Goal: Communication & Community: Answer question/provide support

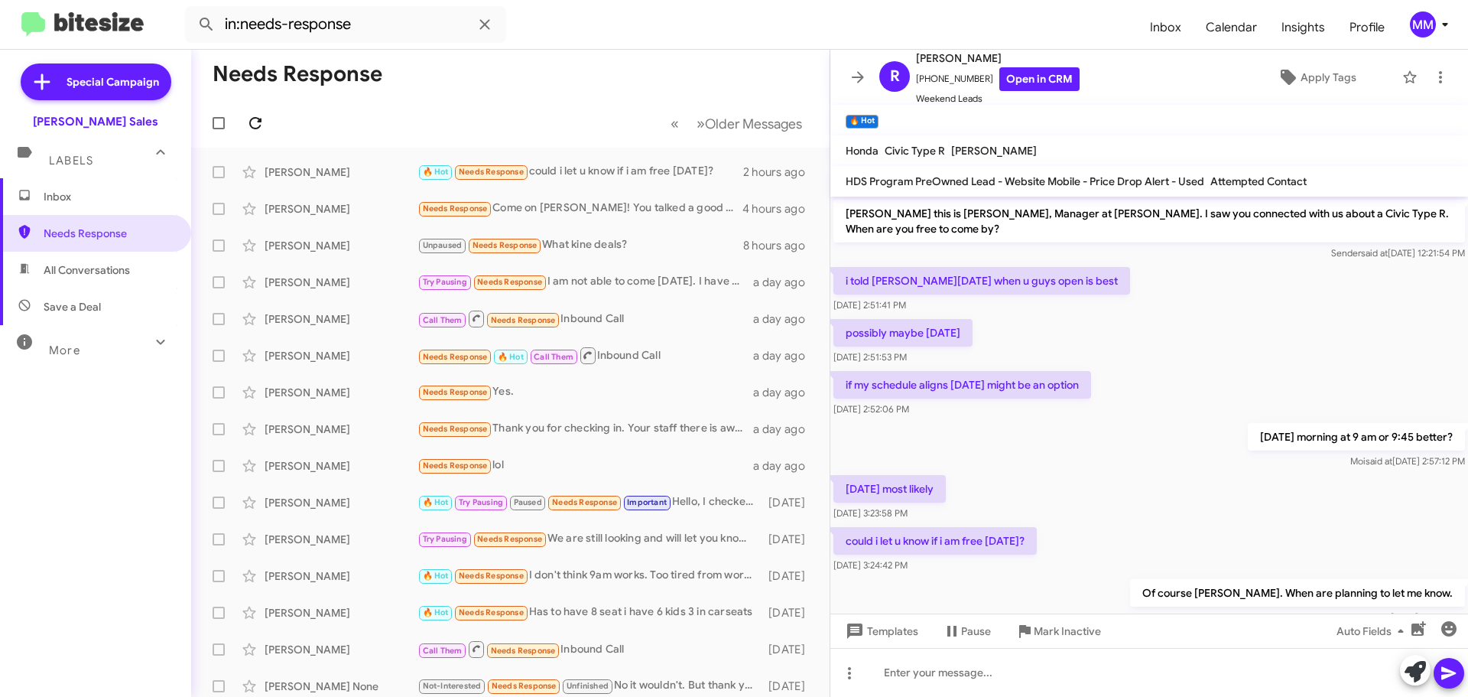
scroll to position [45, 0]
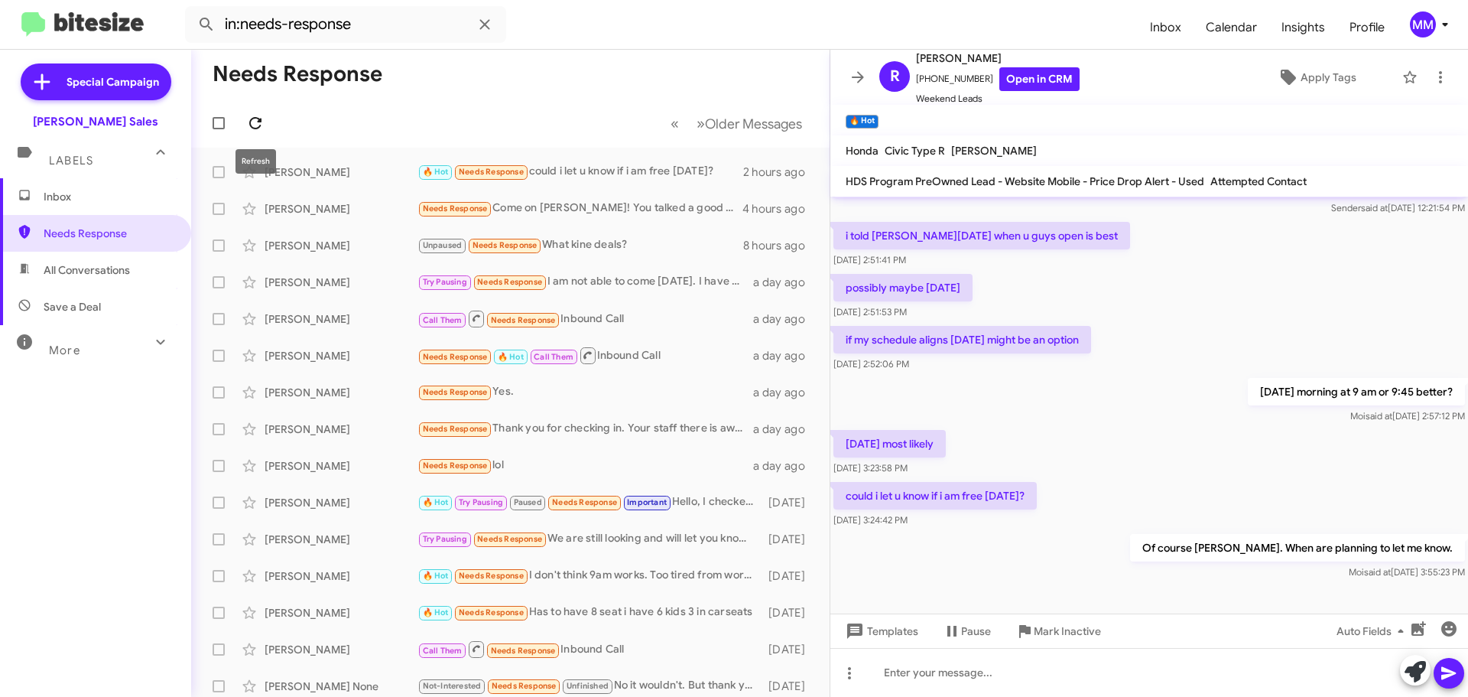
click at [255, 121] on icon at bounding box center [255, 123] width 18 height 18
click at [364, 174] on div "[PERSON_NAME]" at bounding box center [341, 171] width 153 height 15
click at [801, 172] on icon at bounding box center [802, 172] width 3 height 12
click at [714, 214] on span "Mark as unread" at bounding box center [675, 211] width 77 height 37
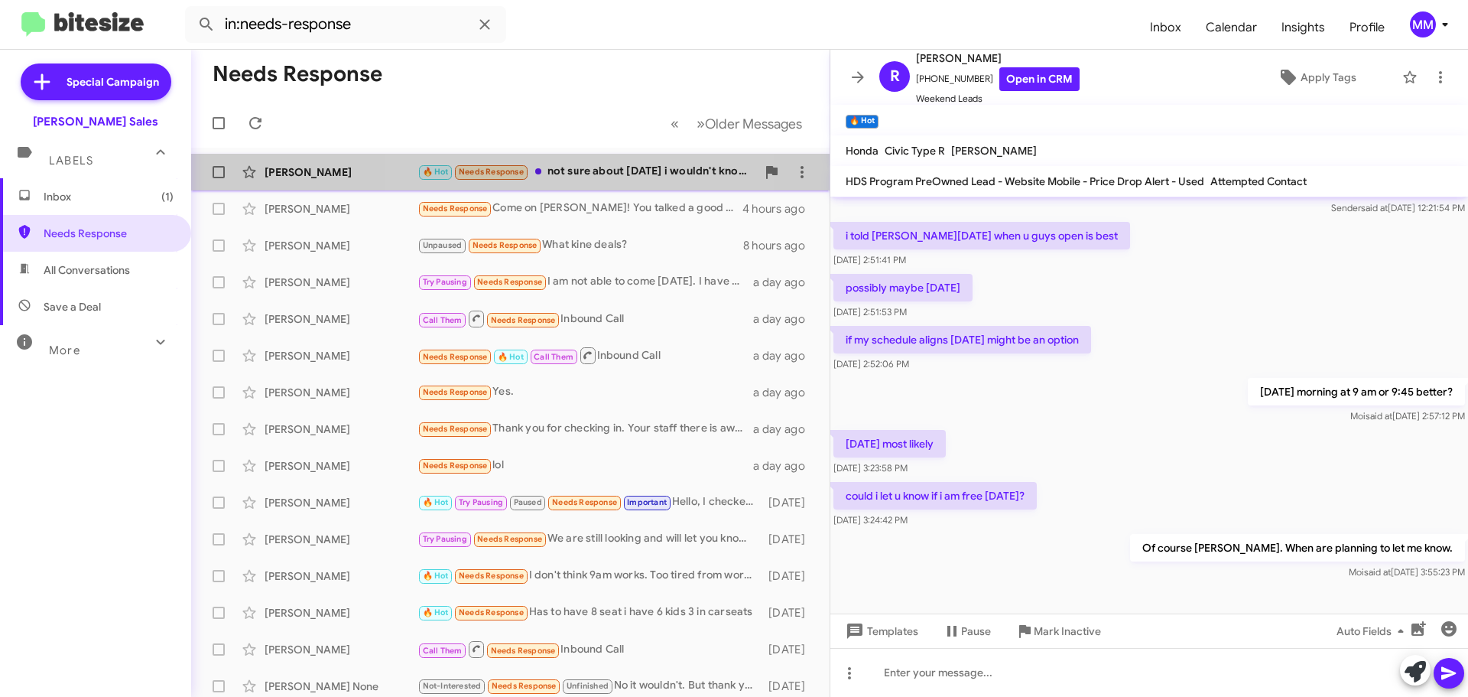
click at [591, 172] on div "🔥 Hot Needs Response not sure about [DATE] i wouldn't know on the day of but [D…" at bounding box center [587, 172] width 339 height 18
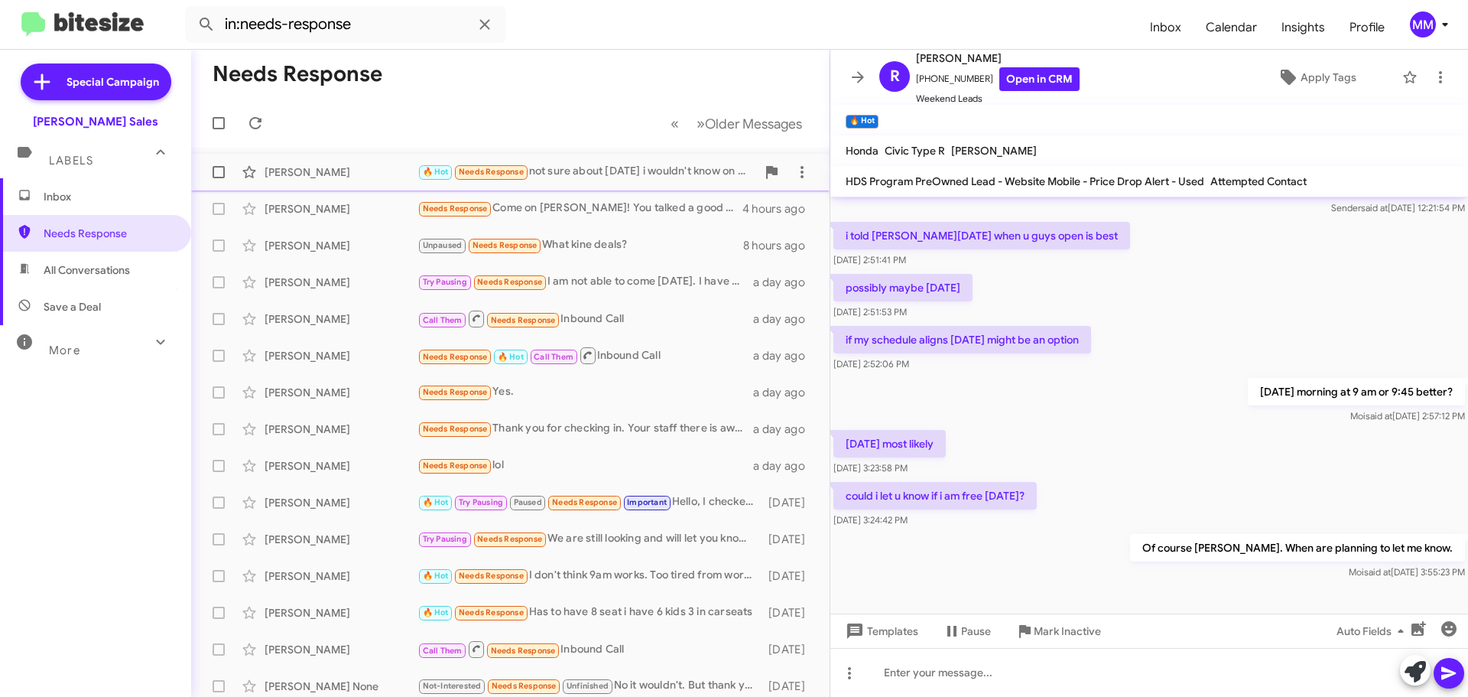
click at [694, 174] on div "🔥 Hot Needs Response not sure about [DATE] i wouldn't know on the day of but [D…" at bounding box center [587, 172] width 339 height 18
click at [661, 170] on div "🔥 Hot Needs Response not sure about [DATE] i wouldn't know on the day of but [D…" at bounding box center [587, 172] width 339 height 18
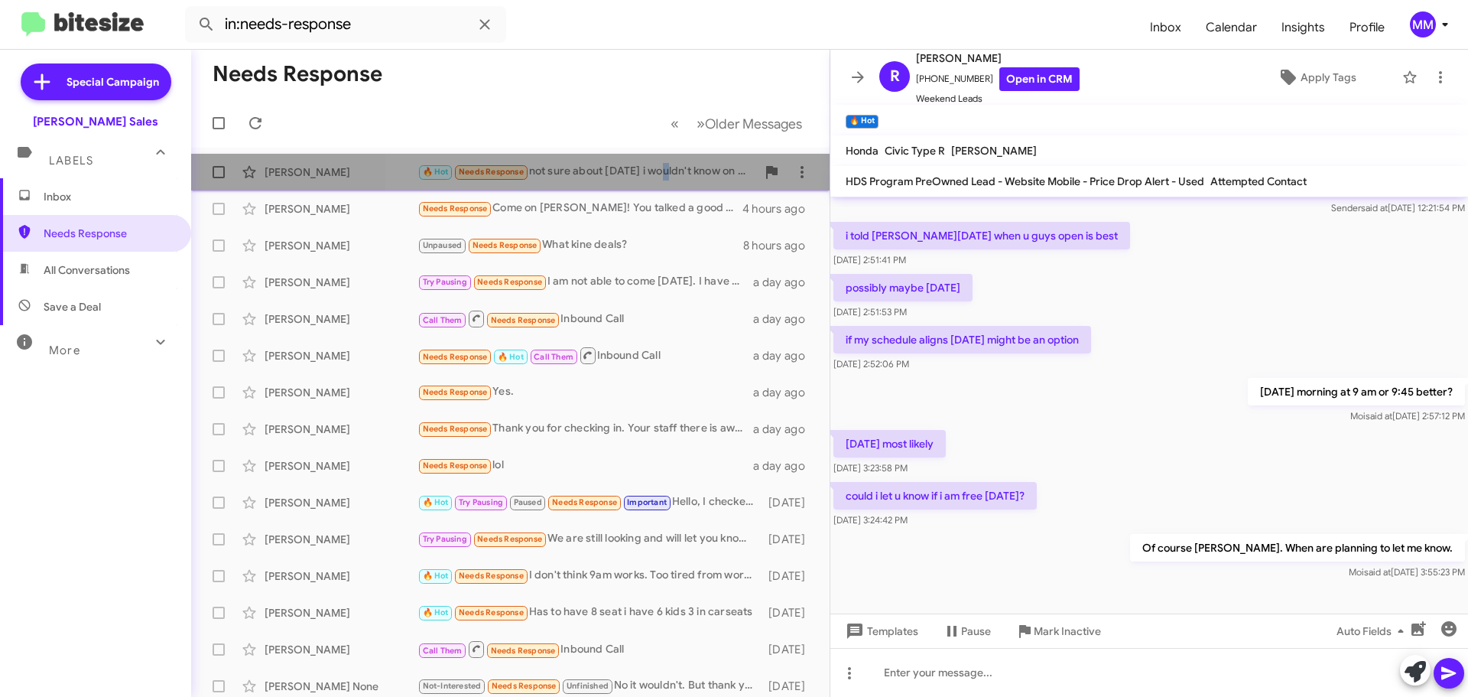
click at [661, 170] on div "🔥 Hot Needs Response not sure about [DATE] i wouldn't know on the day of but [D…" at bounding box center [587, 172] width 339 height 18
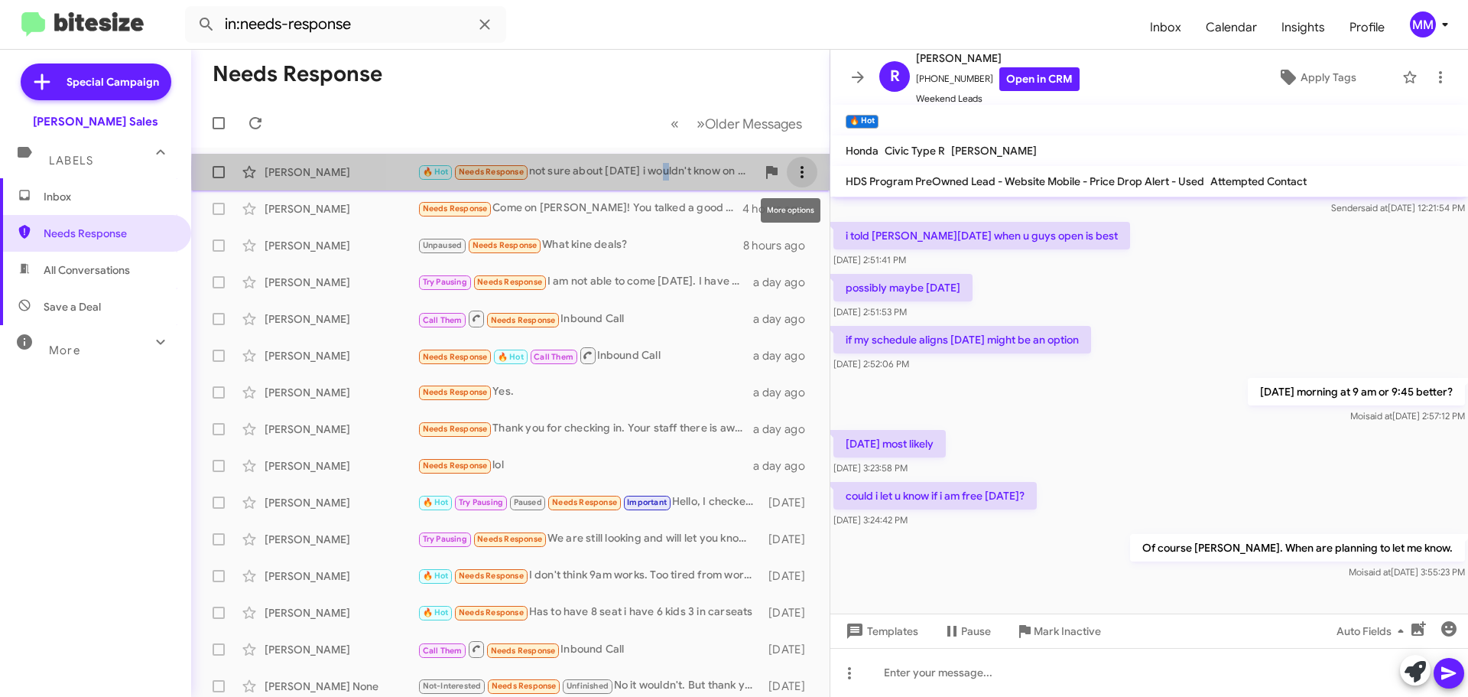
click at [795, 174] on icon at bounding box center [802, 172] width 18 height 18
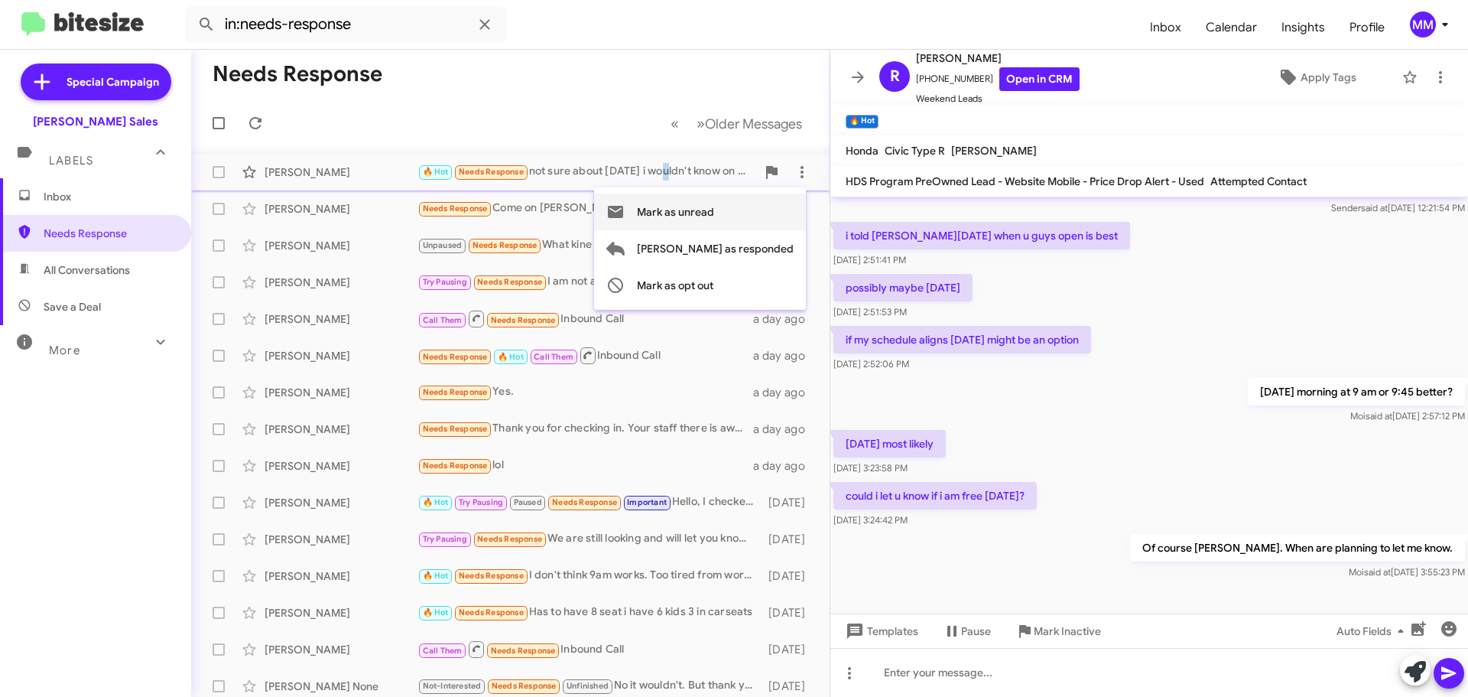
click at [714, 212] on span "Mark as unread" at bounding box center [675, 211] width 77 height 37
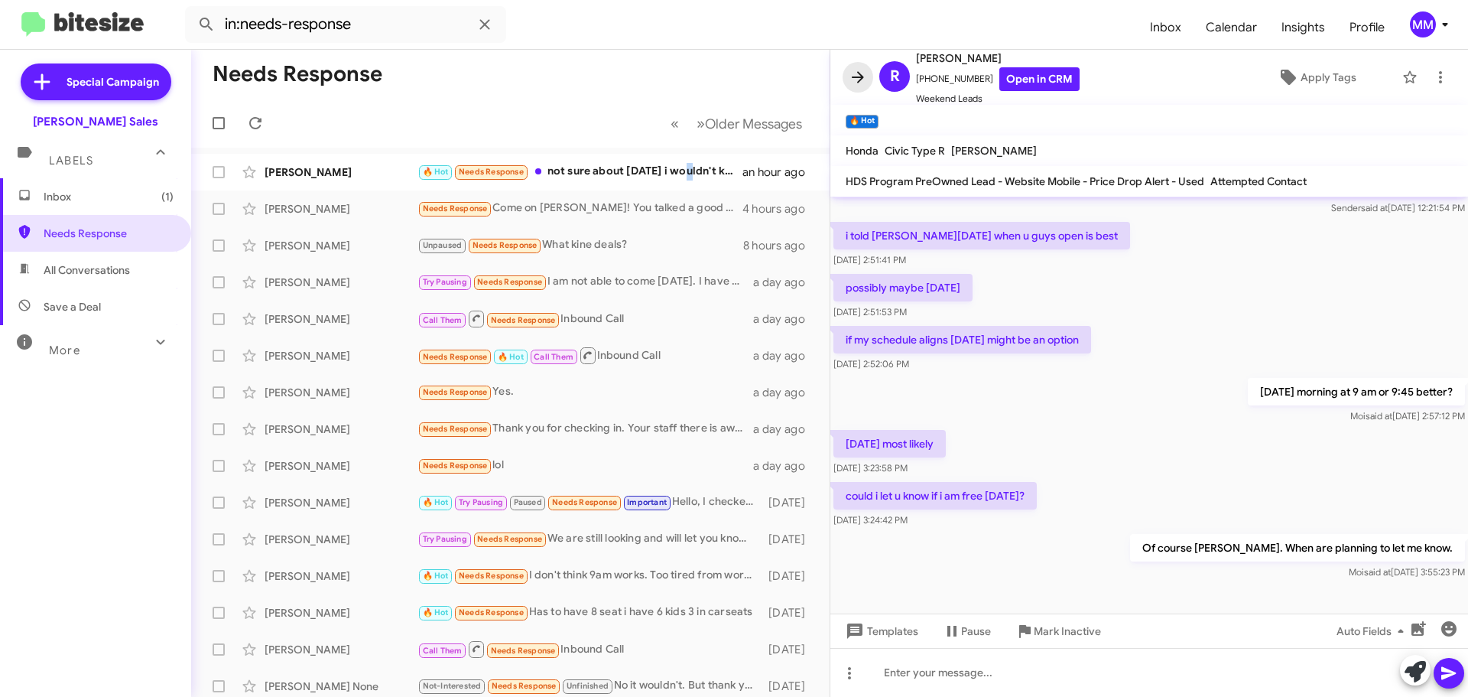
click at [861, 77] on icon at bounding box center [858, 76] width 12 height 11
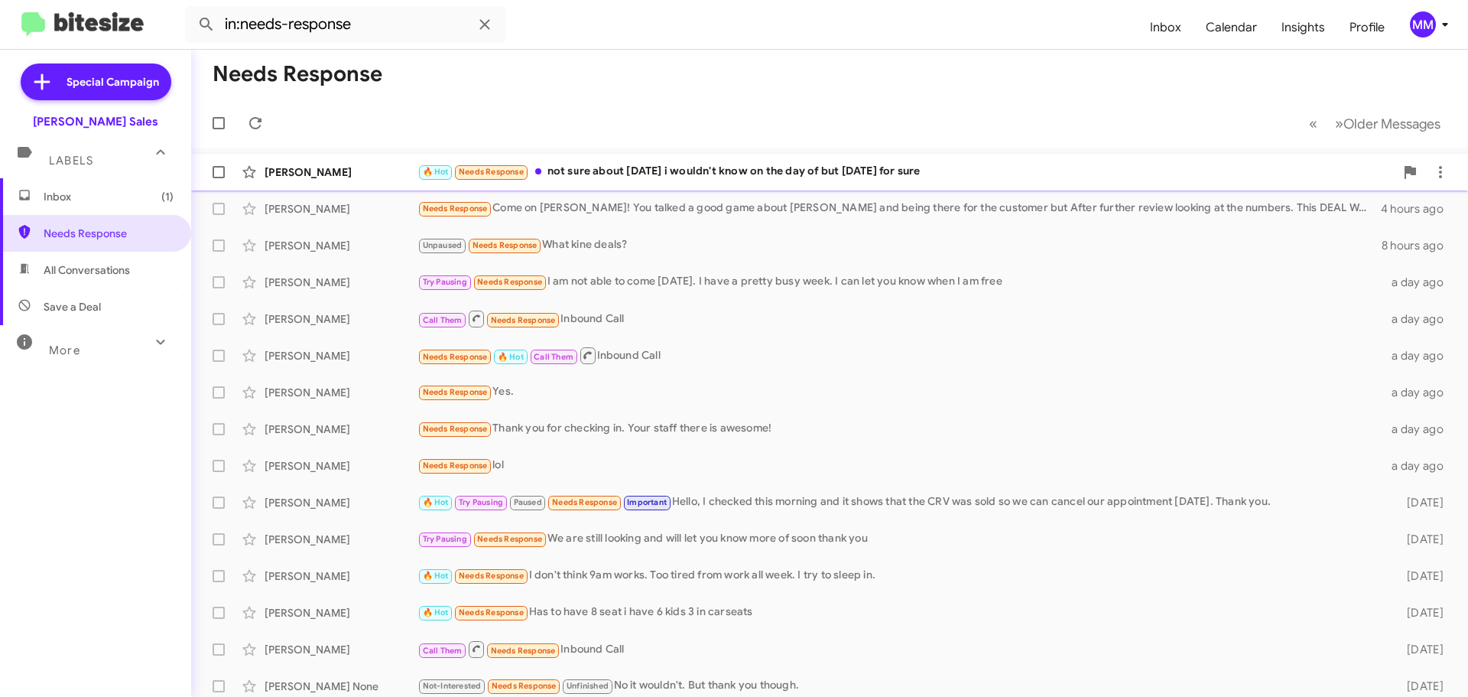
click at [756, 171] on div "🔥 Hot Needs Response not sure about [DATE] i wouldn't know on the day of but [D…" at bounding box center [906, 172] width 977 height 18
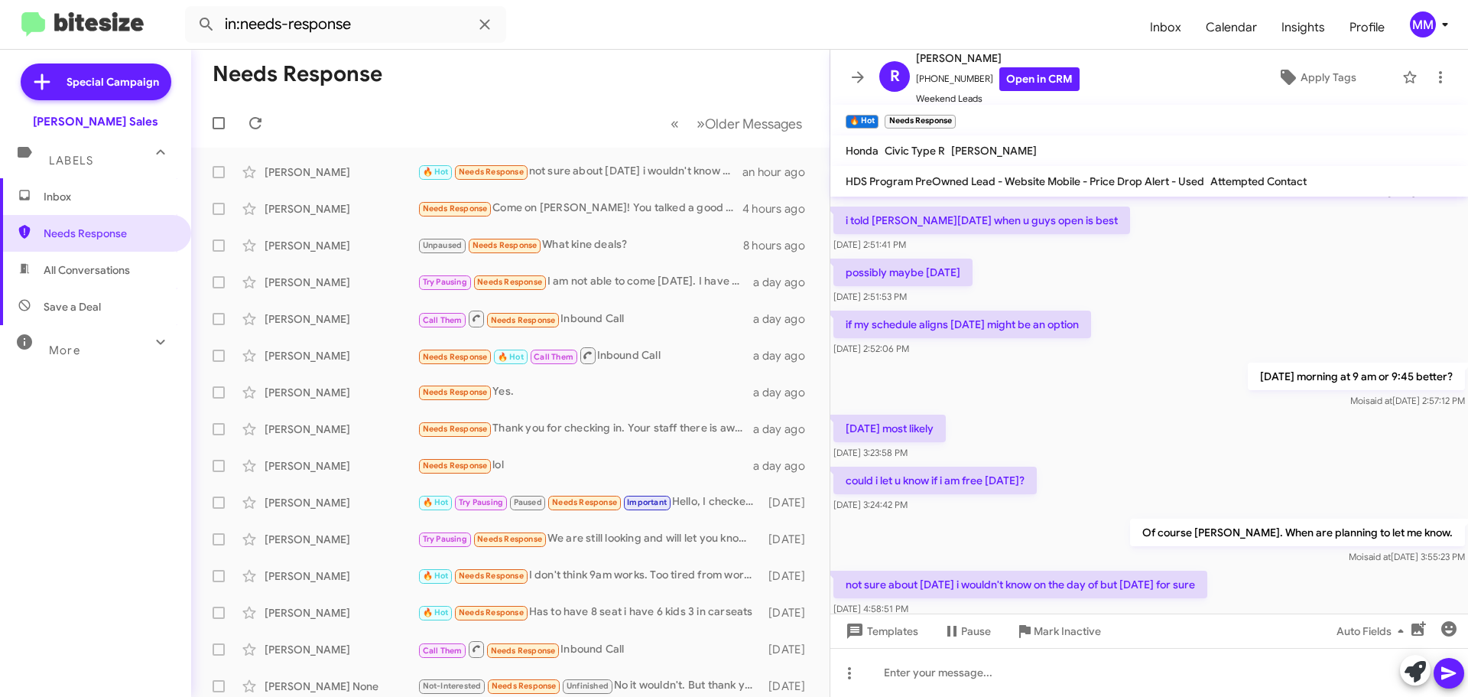
scroll to position [101, 0]
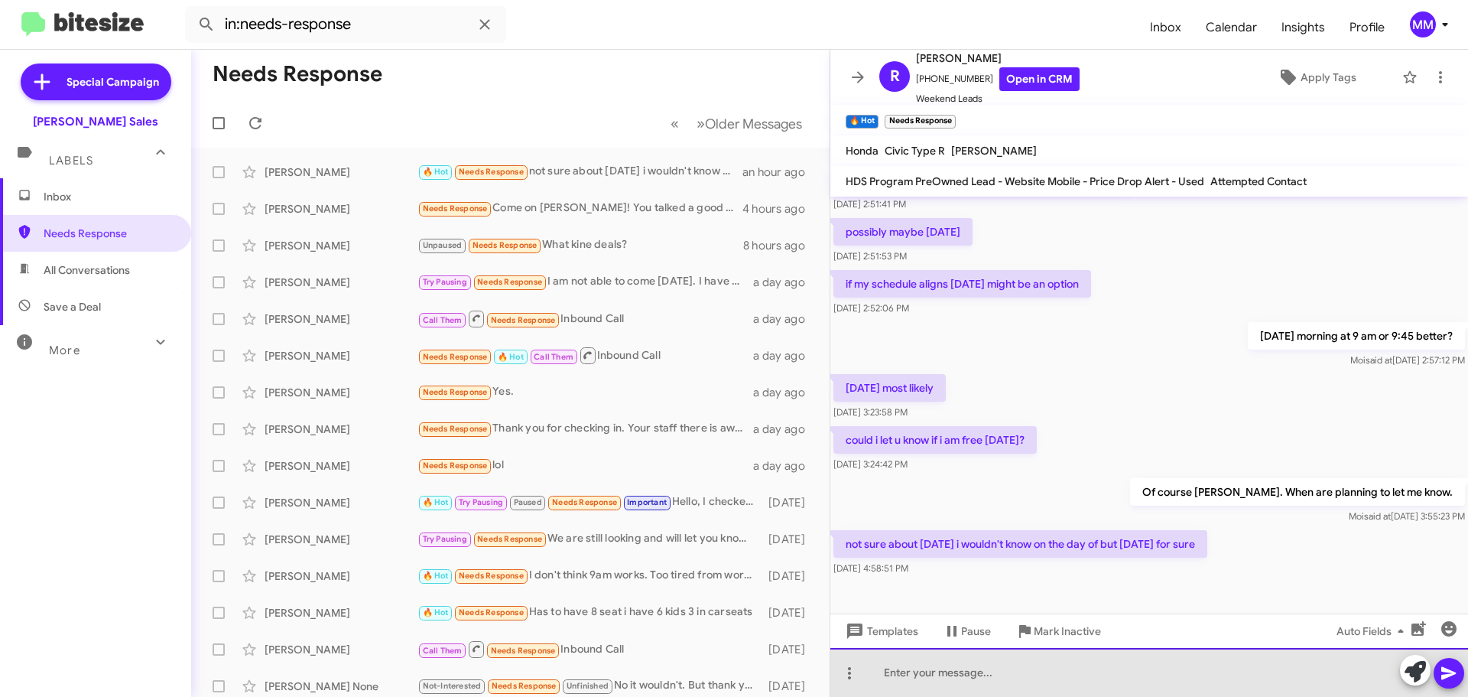
click at [948, 672] on div at bounding box center [1150, 672] width 638 height 49
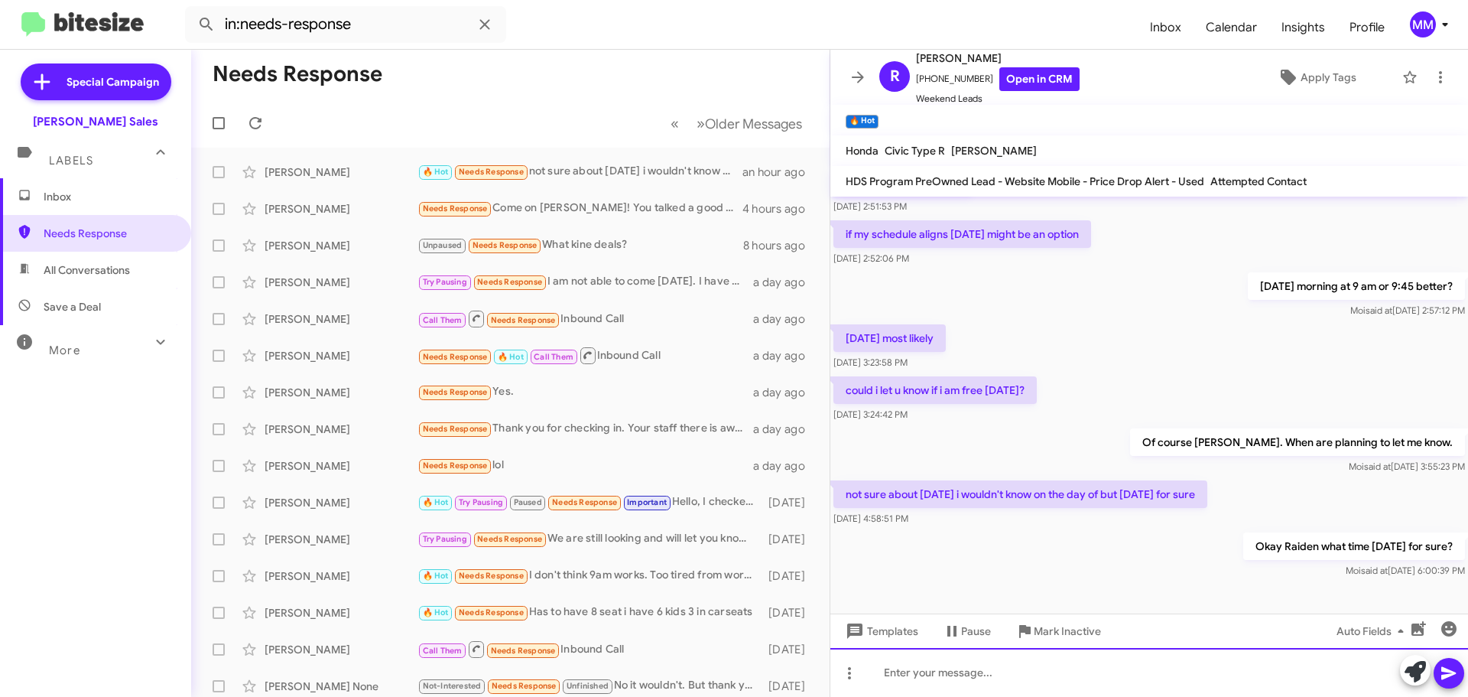
scroll to position [157, 0]
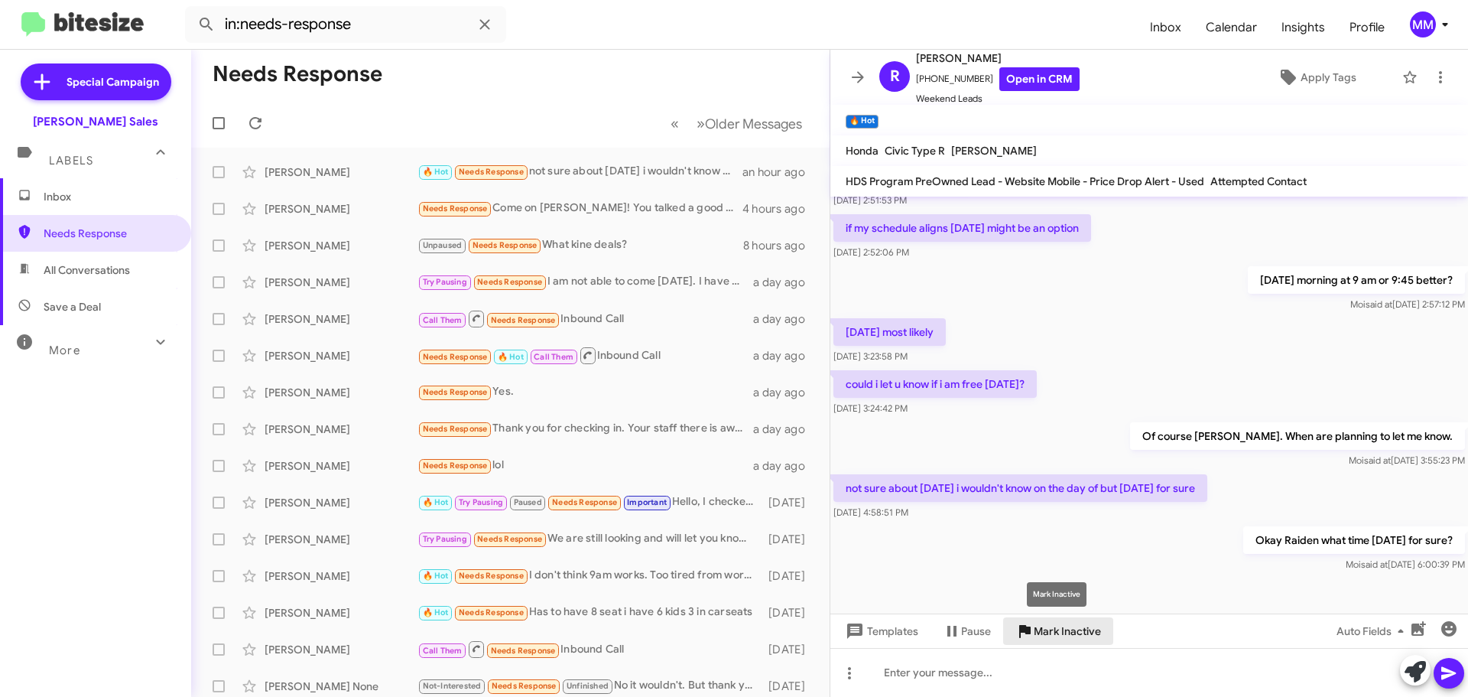
click at [1053, 632] on span "Mark Inactive" at bounding box center [1067, 631] width 67 height 28
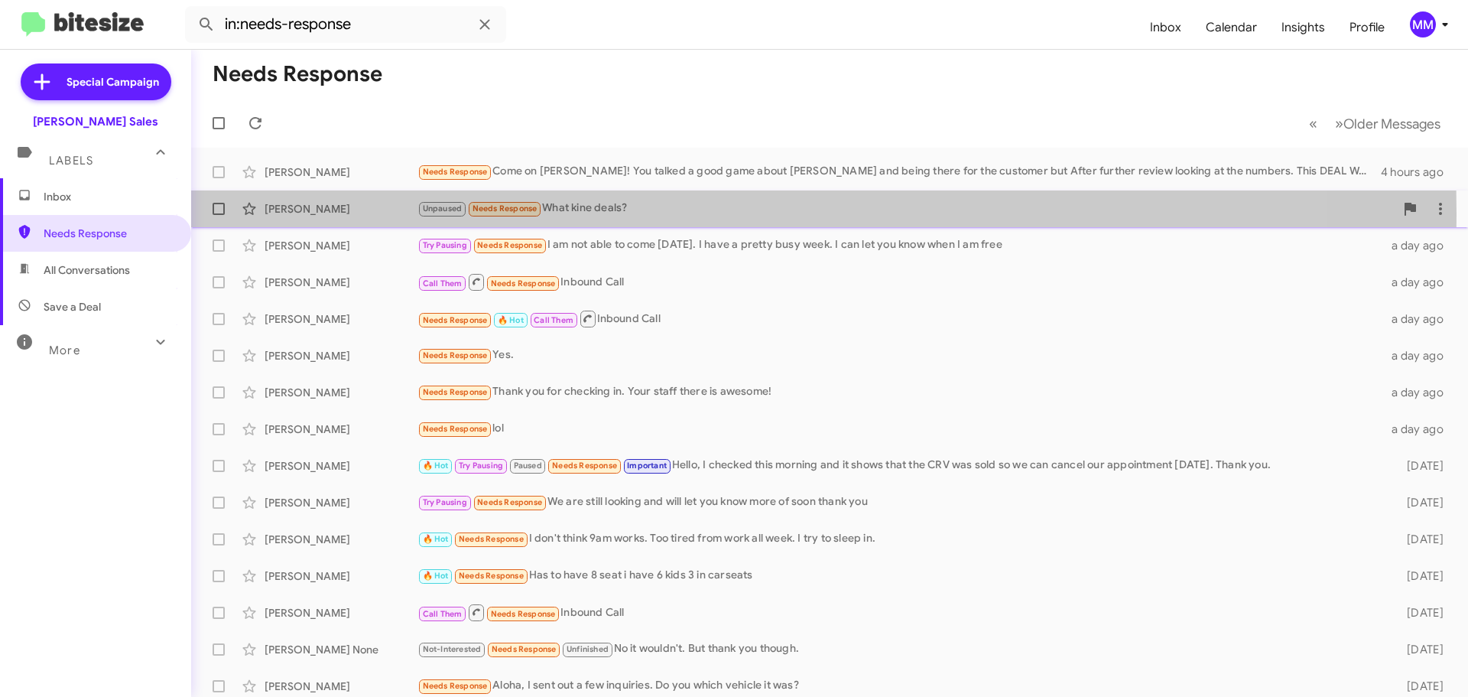
drag, startPoint x: 323, startPoint y: 213, endPoint x: 326, endPoint y: 172, distance: 41.4
click at [323, 213] on div "[PERSON_NAME]" at bounding box center [341, 208] width 153 height 15
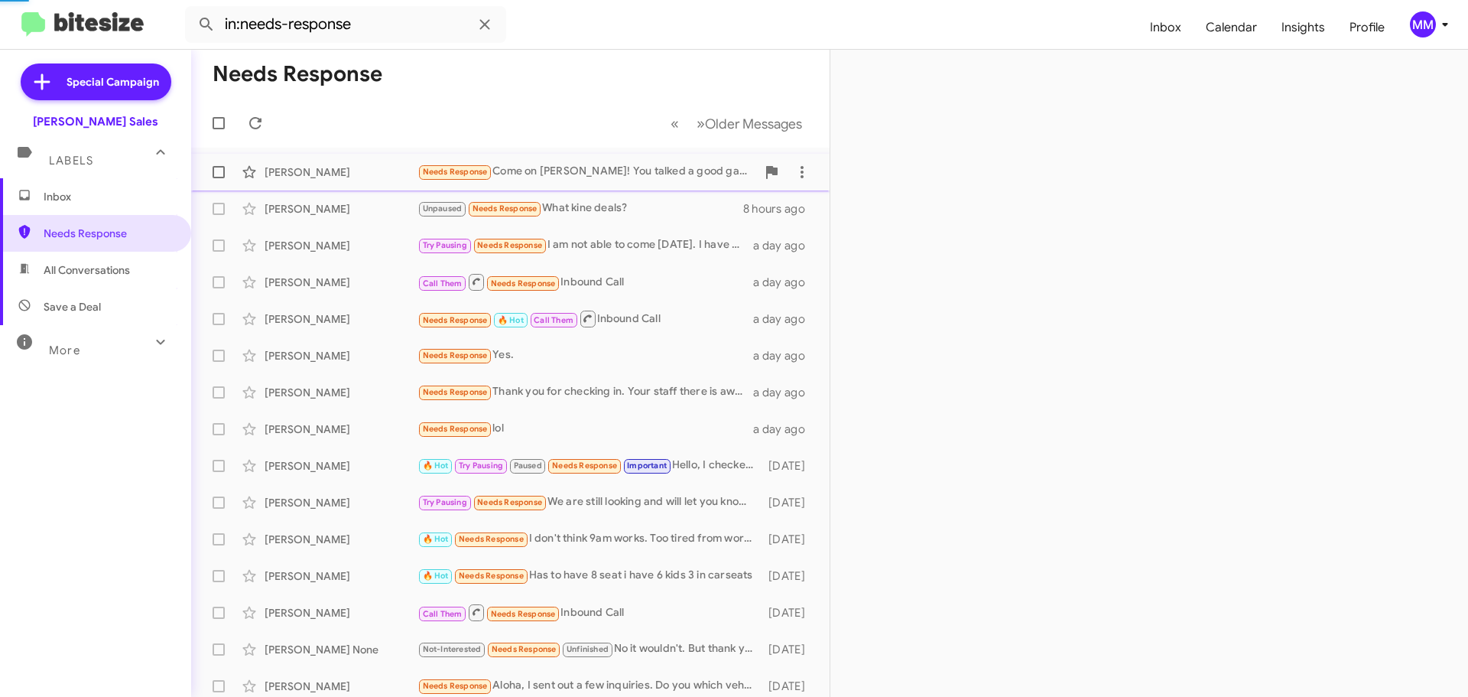
click at [326, 172] on div "[PERSON_NAME]" at bounding box center [341, 171] width 153 height 15
